Goal: Find contact information: Find contact information

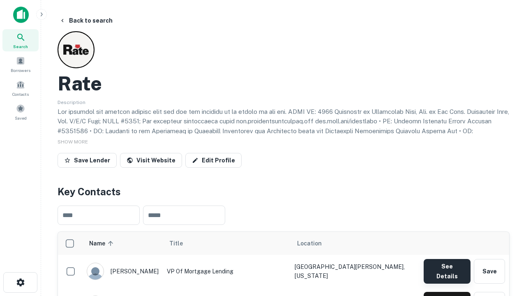
click at [446, 267] on button "See Details" at bounding box center [446, 271] width 47 height 25
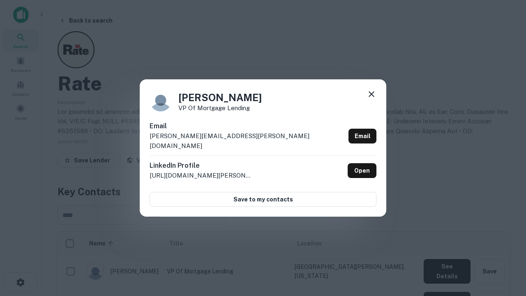
click at [371, 99] on icon at bounding box center [371, 94] width 10 height 10
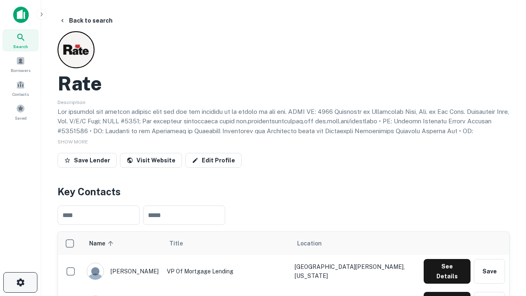
click at [20, 282] on icon "button" at bounding box center [21, 282] width 10 height 10
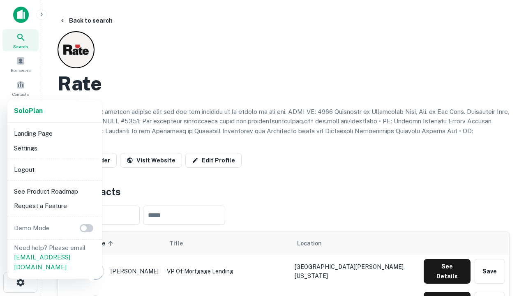
click at [54, 169] on li "Logout" at bounding box center [55, 169] width 88 height 15
